Goal: Information Seeking & Learning: Learn about a topic

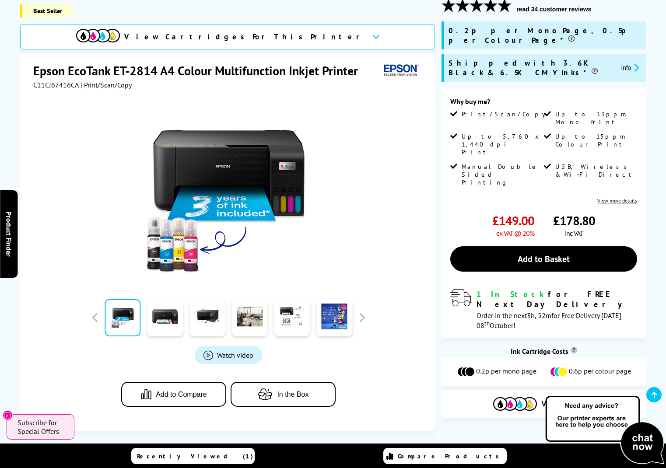
scroll to position [125, 0]
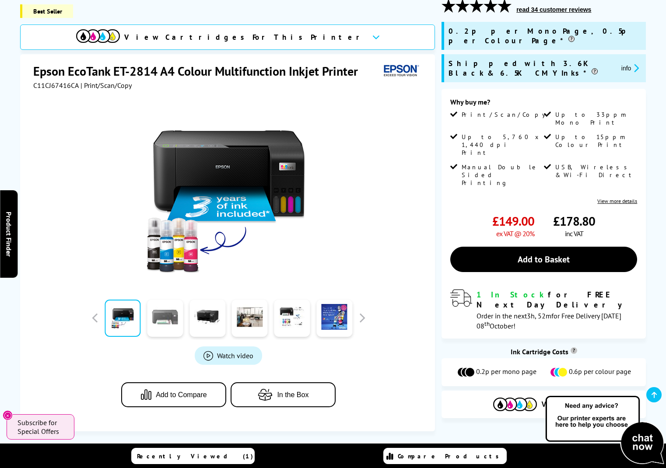
click at [162, 311] on link at bounding box center [165, 318] width 36 height 37
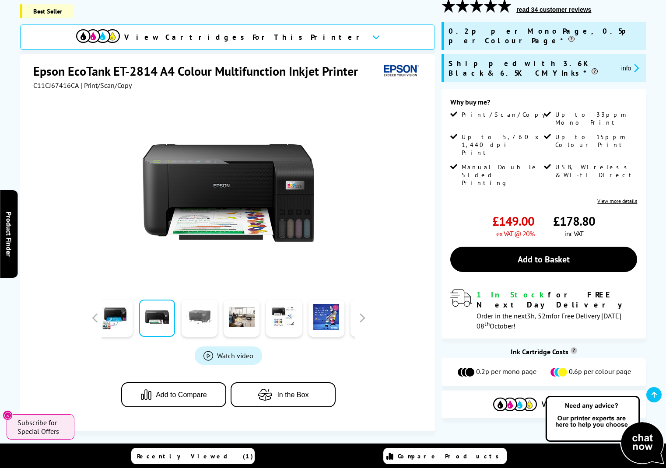
scroll to position [127, 0]
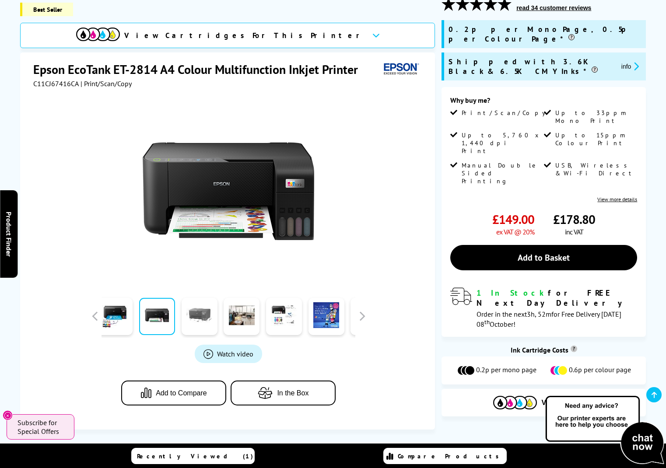
click at [194, 311] on link at bounding box center [199, 316] width 36 height 37
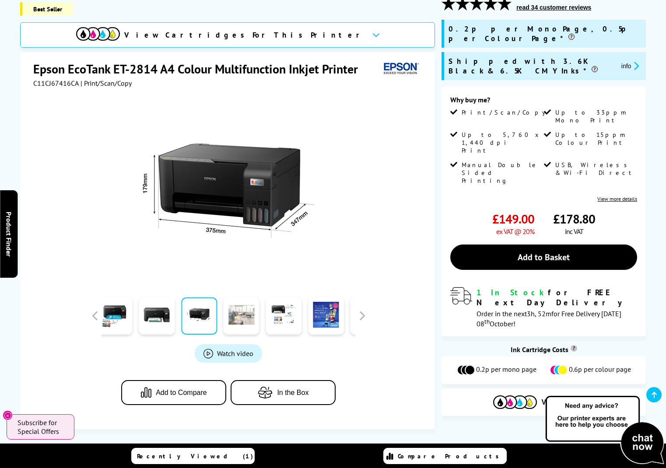
click at [242, 308] on link at bounding box center [241, 315] width 36 height 37
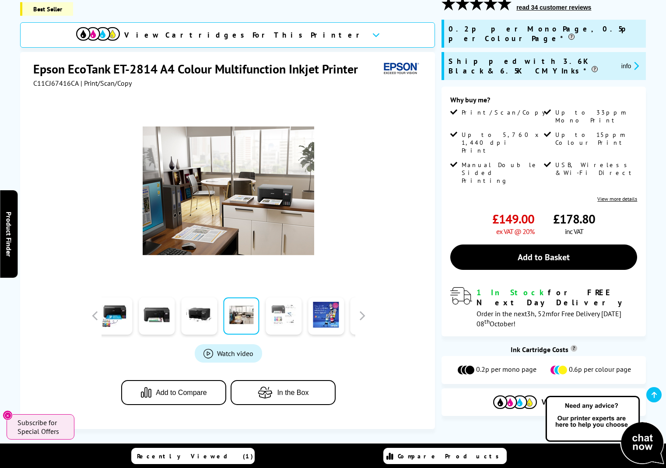
click at [282, 309] on link at bounding box center [283, 315] width 36 height 37
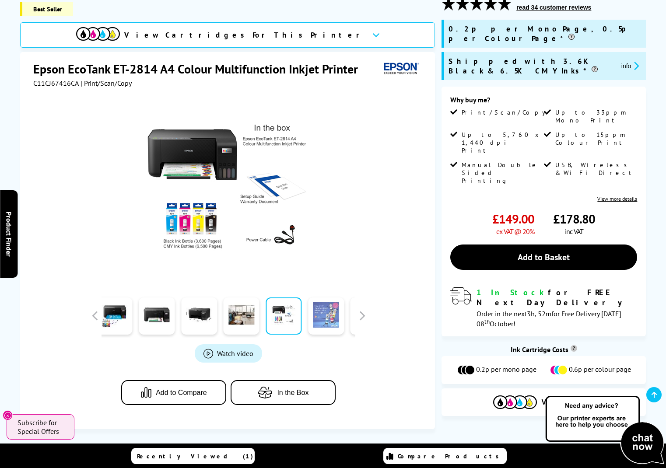
click at [326, 304] on link at bounding box center [326, 315] width 36 height 37
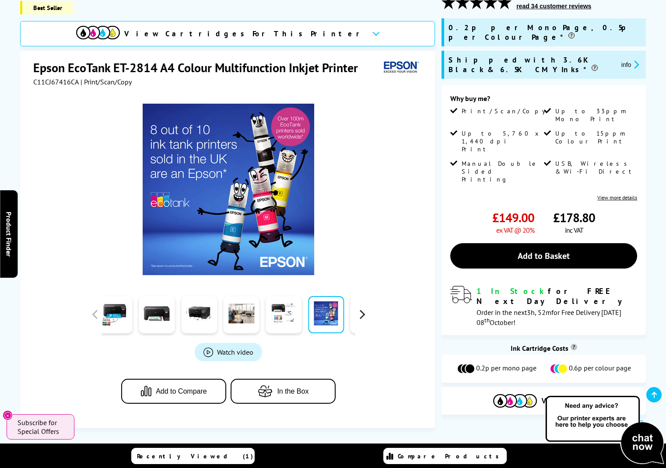
click at [363, 309] on button "button" at bounding box center [361, 314] width 13 height 13
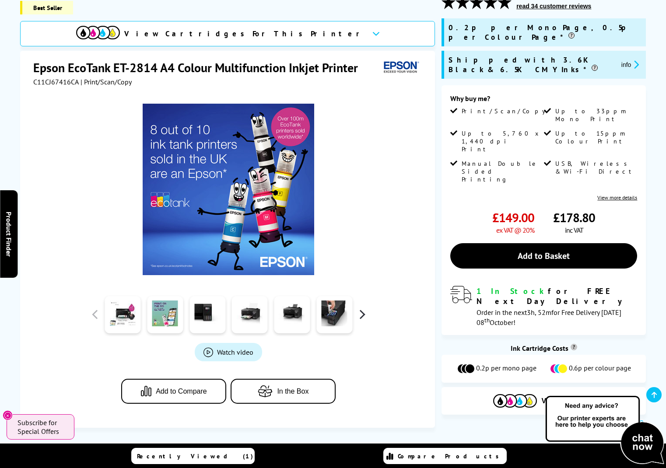
click at [363, 309] on button "button" at bounding box center [361, 314] width 13 height 13
click at [94, 308] on button "button" at bounding box center [94, 314] width 13 height 13
click at [325, 315] on link at bounding box center [334, 314] width 36 height 37
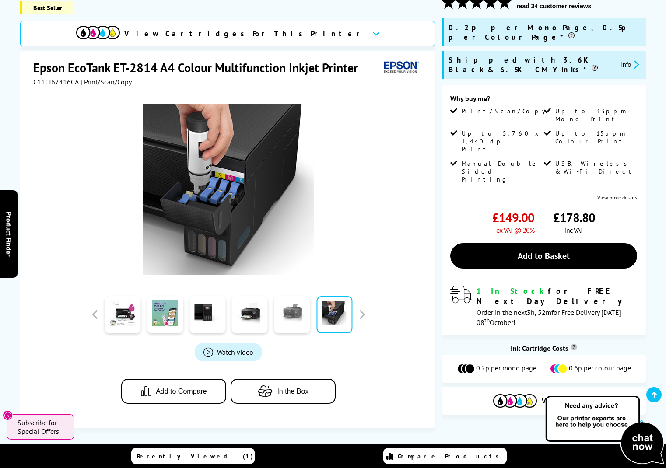
click at [286, 309] on link at bounding box center [292, 314] width 36 height 37
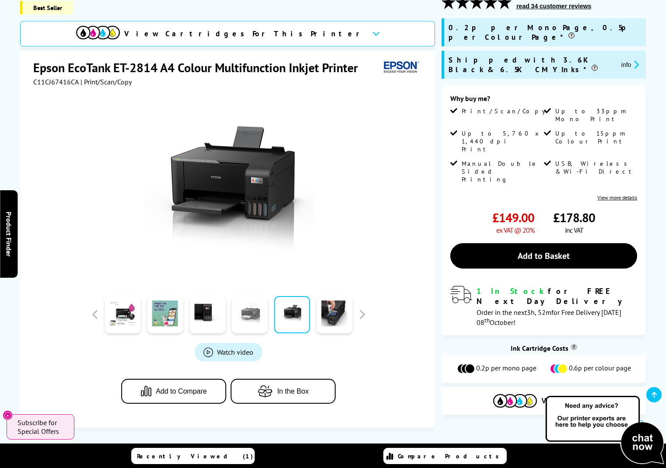
click at [251, 307] on link at bounding box center [250, 314] width 36 height 37
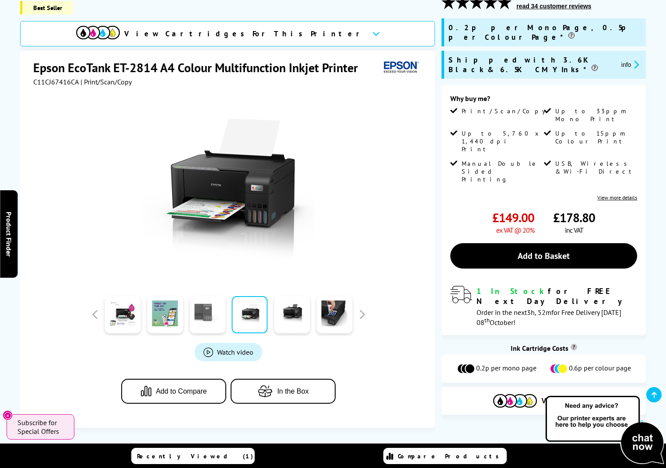
click at [203, 304] on link at bounding box center [207, 314] width 36 height 37
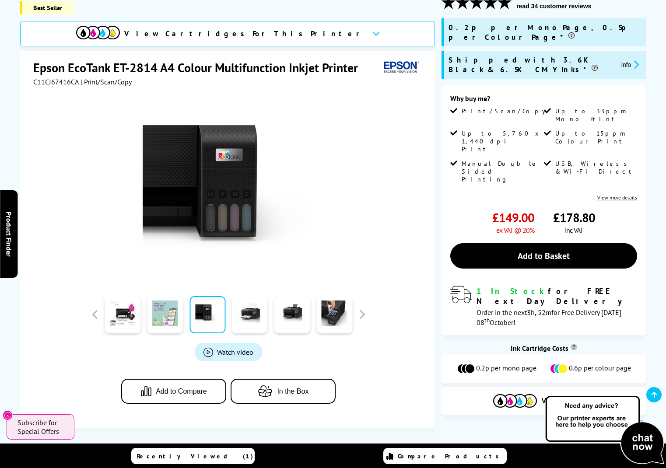
click at [164, 304] on link at bounding box center [165, 314] width 36 height 37
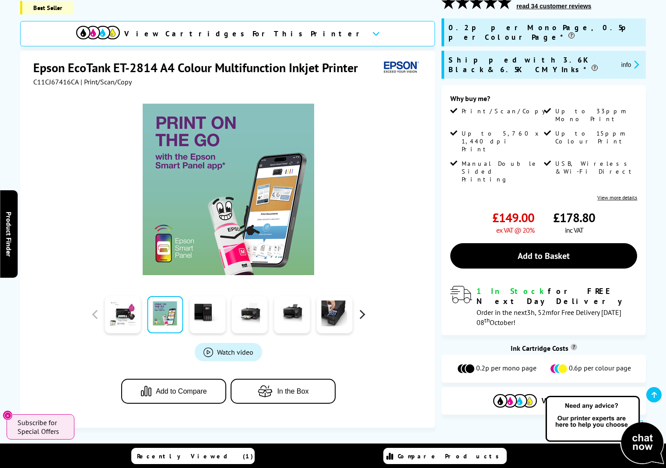
click at [360, 308] on button "button" at bounding box center [361, 314] width 13 height 13
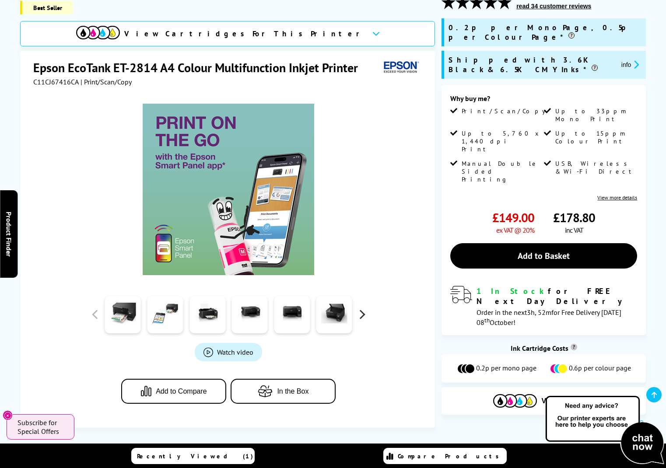
click at [360, 308] on button "button" at bounding box center [361, 314] width 13 height 13
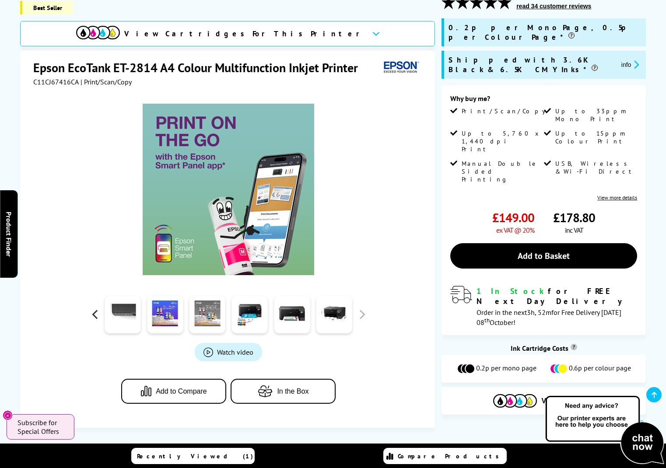
click at [97, 308] on button "button" at bounding box center [94, 314] width 13 height 13
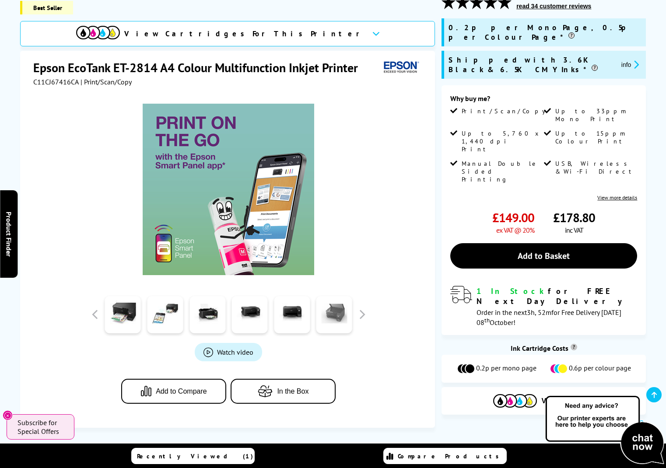
click at [338, 306] on link at bounding box center [334, 314] width 36 height 37
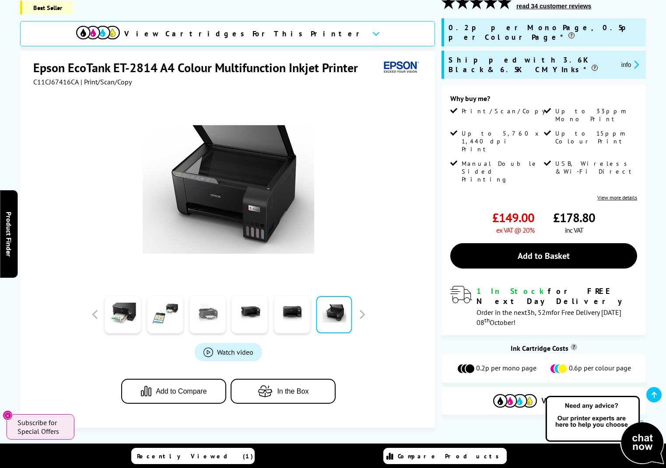
click at [190, 299] on link at bounding box center [207, 314] width 36 height 37
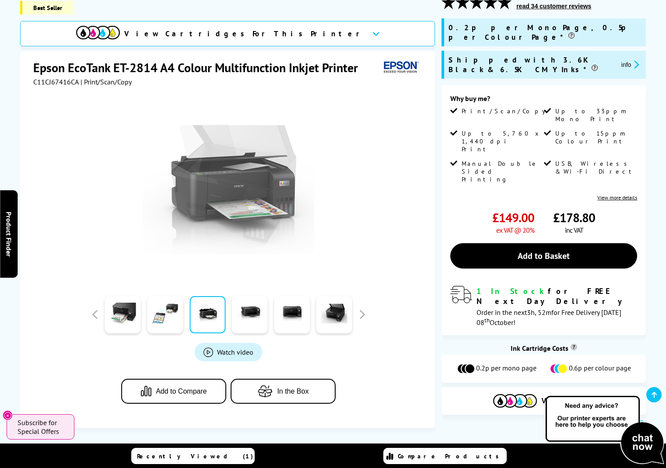
click at [202, 300] on link at bounding box center [207, 314] width 36 height 37
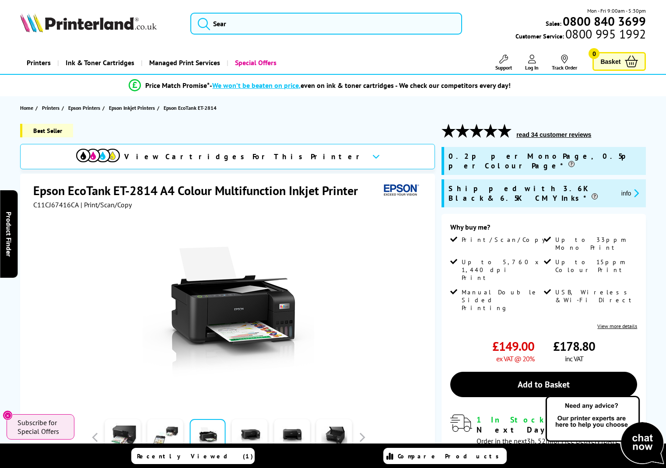
scroll to position [0, 0]
